Goal: Information Seeking & Learning: Learn about a topic

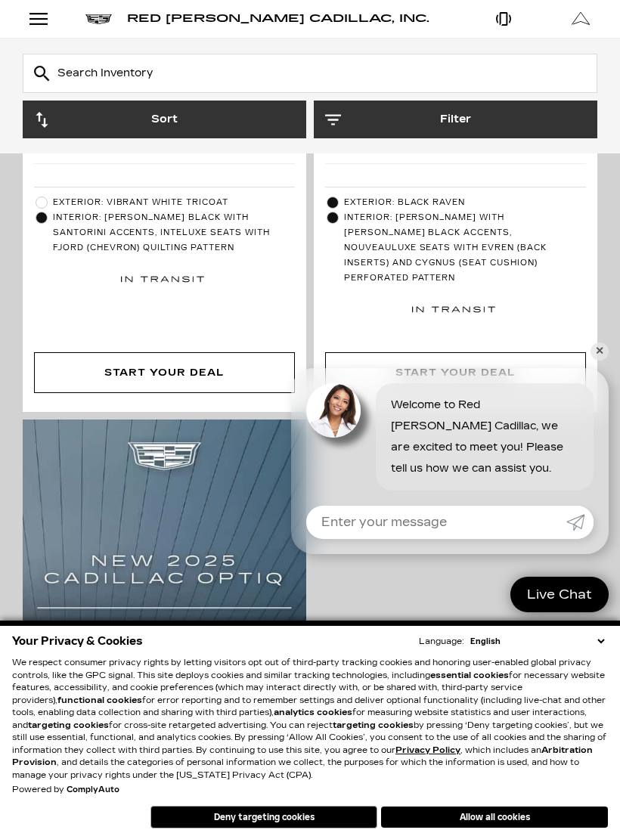
scroll to position [562, 0]
click at [600, 349] on link "✕" at bounding box center [599, 351] width 18 height 18
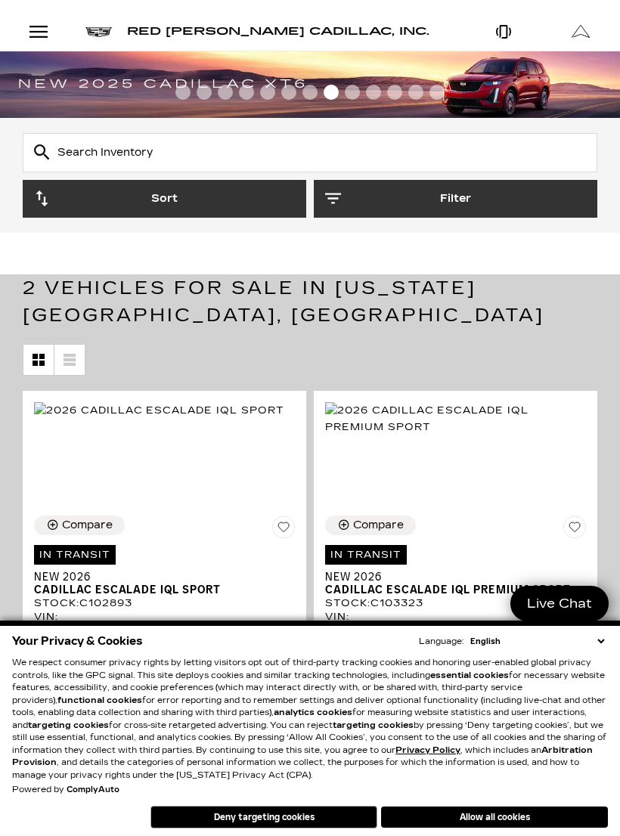
scroll to position [9, 0]
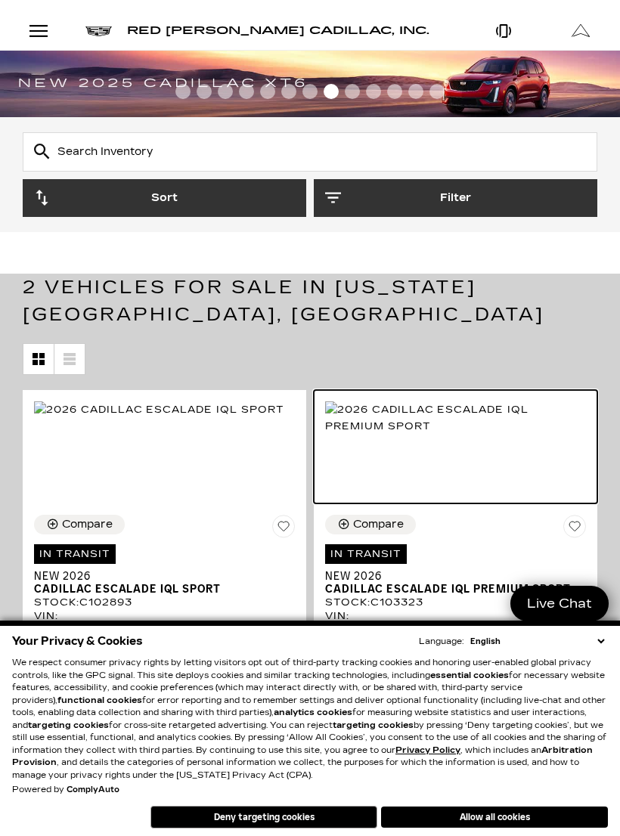
click at [489, 435] on img at bounding box center [455, 417] width 261 height 33
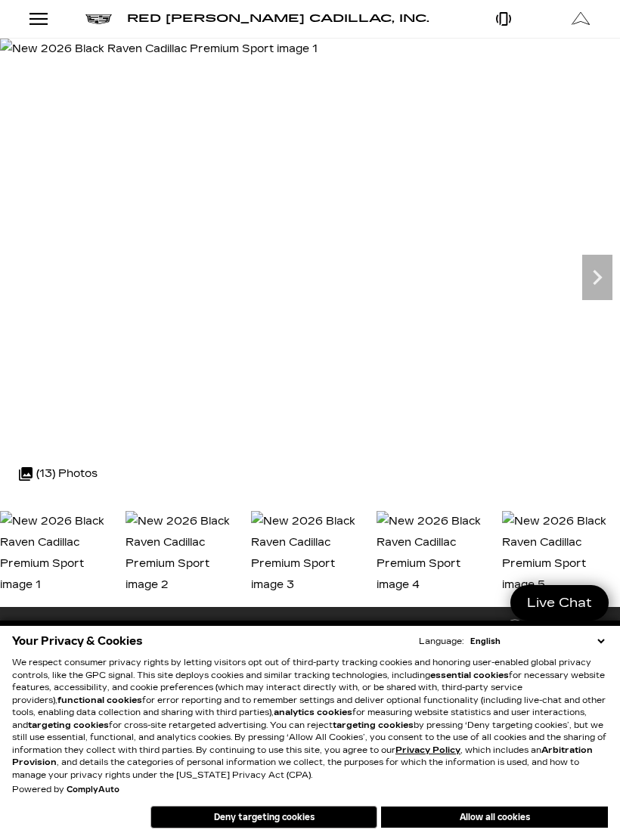
click at [33, 11] on div "Open Menu Modal" at bounding box center [39, 19] width 26 height 18
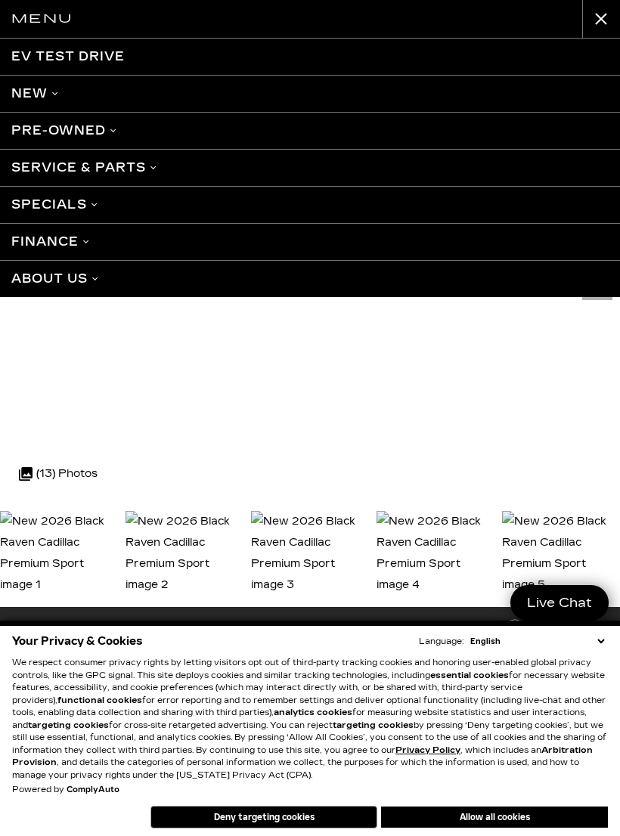
scroll to position [8, 0]
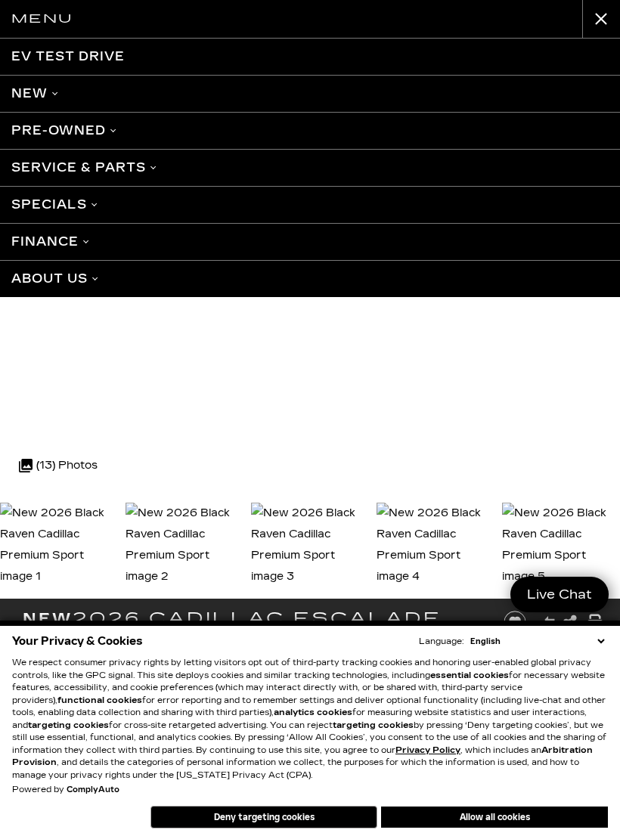
click at [32, 85] on link "New" at bounding box center [310, 93] width 620 height 37
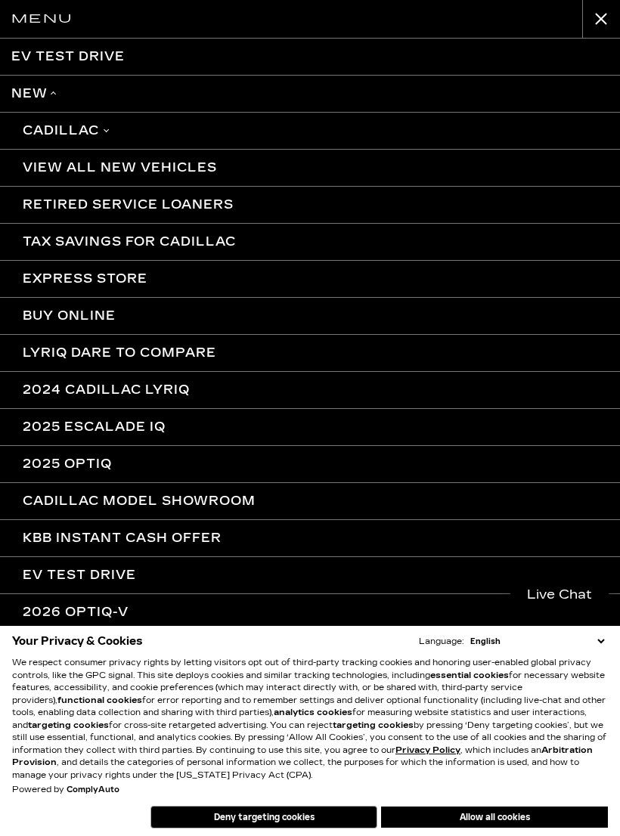
click at [66, 126] on link "Cadillac" at bounding box center [310, 130] width 620 height 37
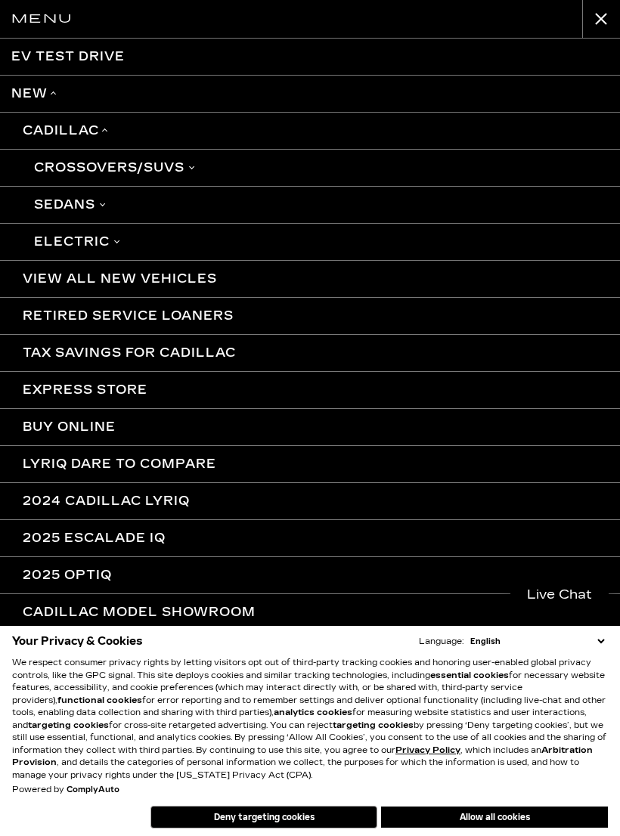
click at [70, 238] on link "Electric" at bounding box center [310, 241] width 620 height 37
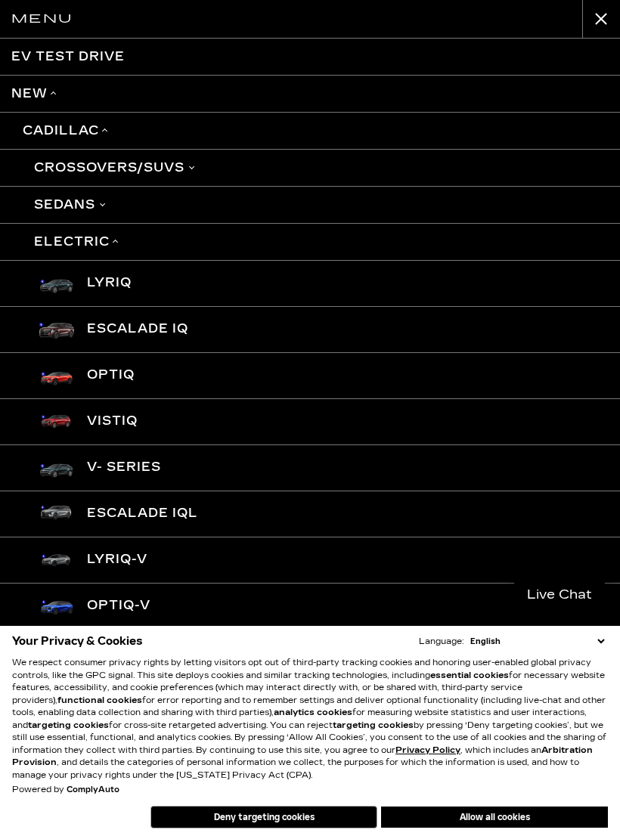
click at [101, 327] on link "Escalade IQ" at bounding box center [310, 329] width 620 height 46
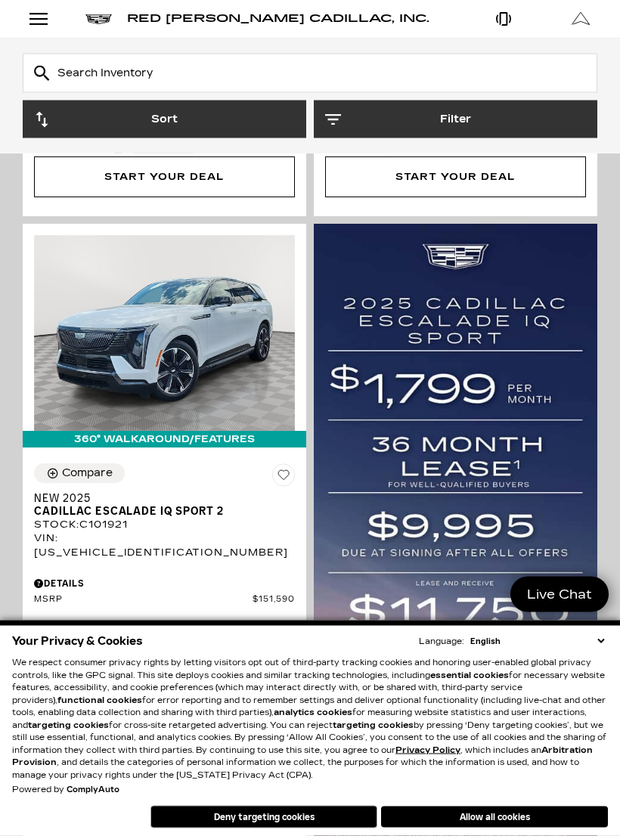
scroll to position [815, 0]
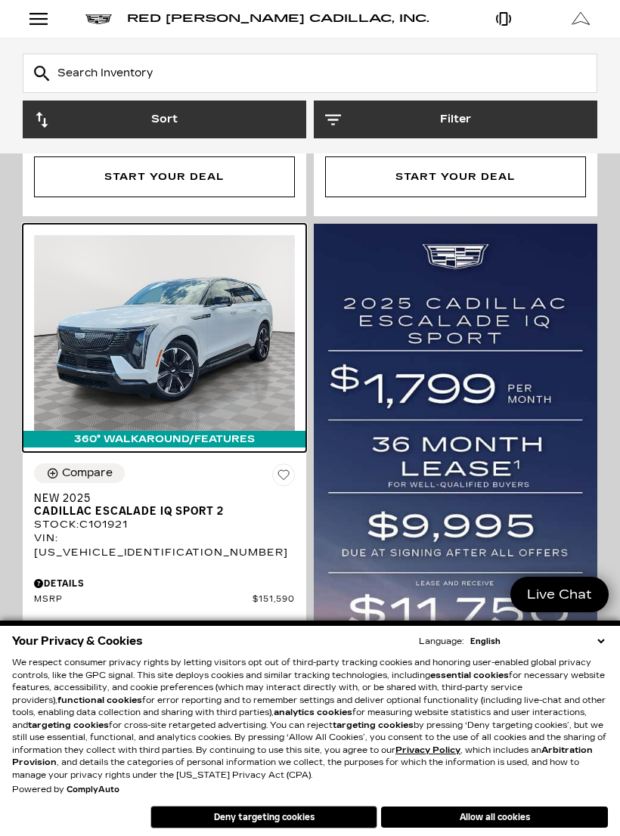
click at [266, 294] on img at bounding box center [164, 333] width 261 height 196
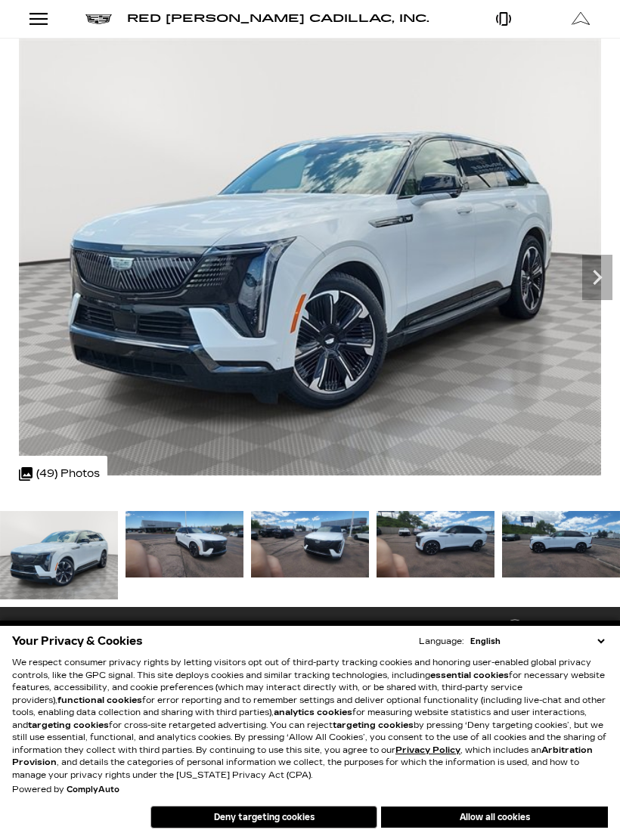
click at [603, 274] on icon "Next" at bounding box center [597, 277] width 30 height 30
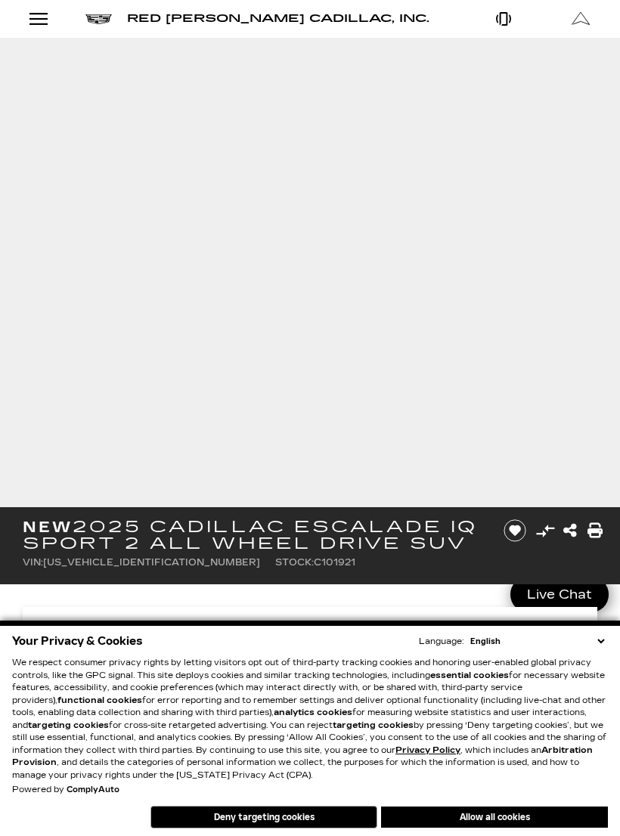
click at [236, 819] on button "Deny targeting cookies" at bounding box center [263, 817] width 227 height 23
